Goal: Check status: Check status

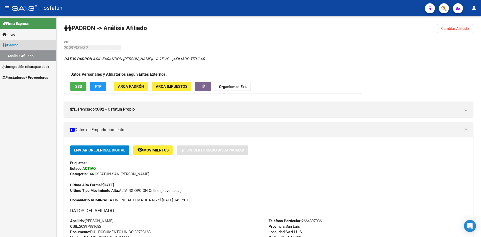
click at [19, 44] on span "Padrón" at bounding box center [11, 45] width 16 height 6
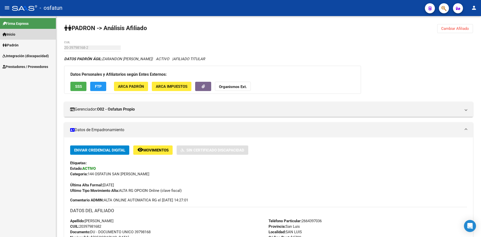
click at [20, 35] on link "Inicio" at bounding box center [28, 34] width 56 height 11
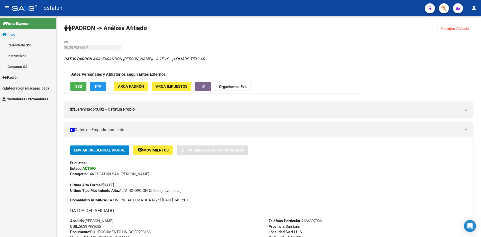
click at [24, 77] on link "Padrón" at bounding box center [28, 77] width 56 height 11
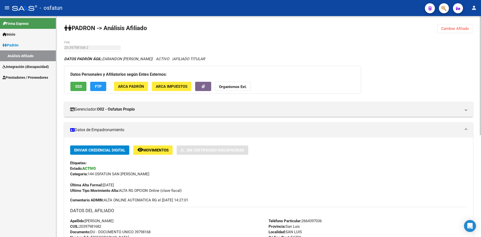
click at [452, 31] on button "Cambiar Afiliado" at bounding box center [455, 28] width 36 height 9
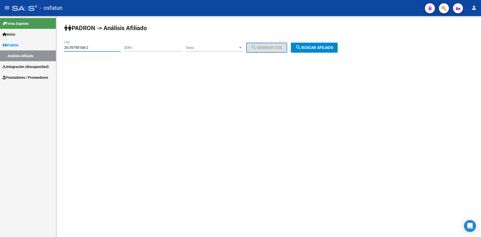
drag, startPoint x: 110, startPoint y: 49, endPoint x: 65, endPoint y: 46, distance: 45.2
click at [65, 46] on input "20-39798168-2" at bounding box center [92, 47] width 57 height 5
paste input "7-23947457-3"
drag, startPoint x: 86, startPoint y: 46, endPoint x: 69, endPoint y: 47, distance: 16.8
click at [69, 47] on input "27-23947457-3" at bounding box center [92, 47] width 57 height 5
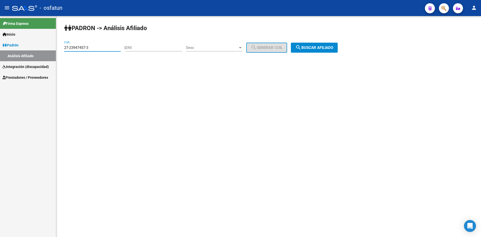
type input "27-23947457-3"
click at [142, 45] on div "DNI" at bounding box center [154, 46] width 57 height 11
drag, startPoint x: 142, startPoint y: 45, endPoint x: 133, endPoint y: 47, distance: 9.4
click at [133, 47] on input "DNI" at bounding box center [154, 47] width 57 height 5
paste input "23947457"
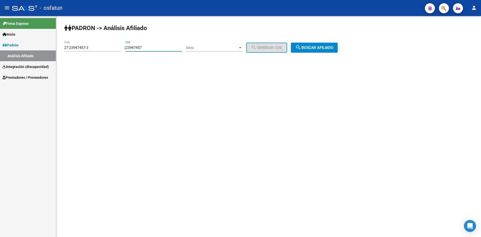
type input "23947457"
click at [218, 46] on span "Sexo" at bounding box center [212, 47] width 52 height 5
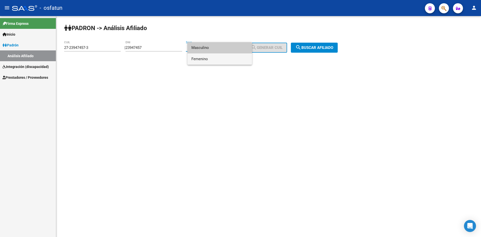
click at [218, 59] on span "Femenino" at bounding box center [219, 58] width 57 height 11
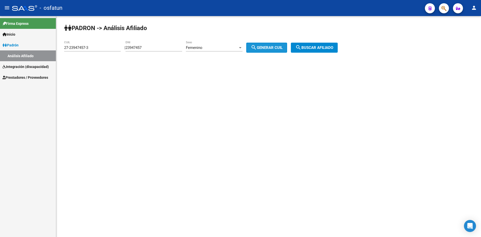
click at [270, 44] on button "search Generar CUIL" at bounding box center [266, 48] width 41 height 10
click at [333, 47] on span "search Buscar afiliado" at bounding box center [314, 47] width 38 height 5
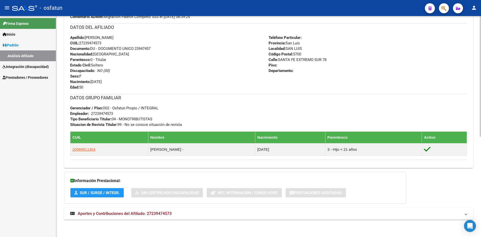
scroll to position [183, 0]
click at [113, 212] on span "Aportes y Contribuciones del Afiliado: 27239474573" at bounding box center [125, 213] width 94 height 5
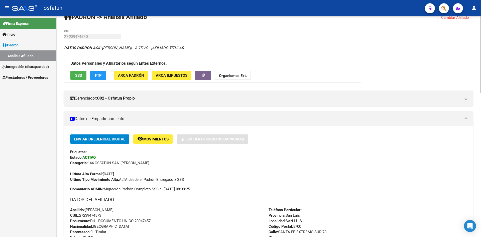
scroll to position [0, 0]
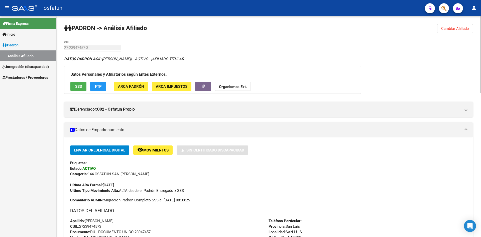
click at [230, 86] on strong "Organismos Ext." at bounding box center [233, 86] width 28 height 5
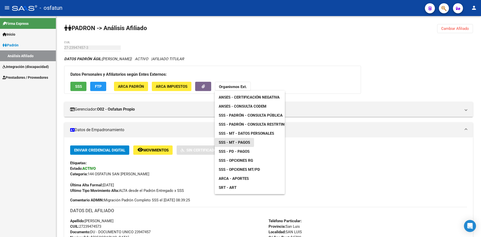
click at [243, 143] on span "SSS - MT - Pagos" at bounding box center [234, 142] width 31 height 5
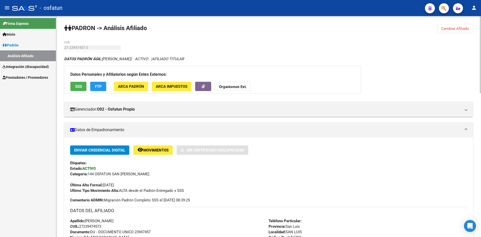
click at [237, 87] on strong "Organismos Ext." at bounding box center [233, 86] width 28 height 5
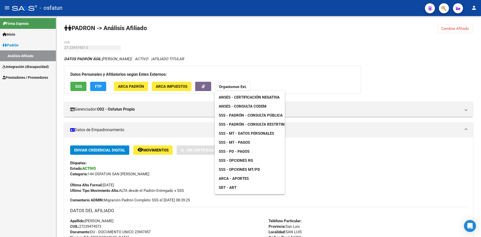
click at [251, 145] on link "SSS - MT - Pagos" at bounding box center [234, 142] width 39 height 9
